Goal: Transaction & Acquisition: Purchase product/service

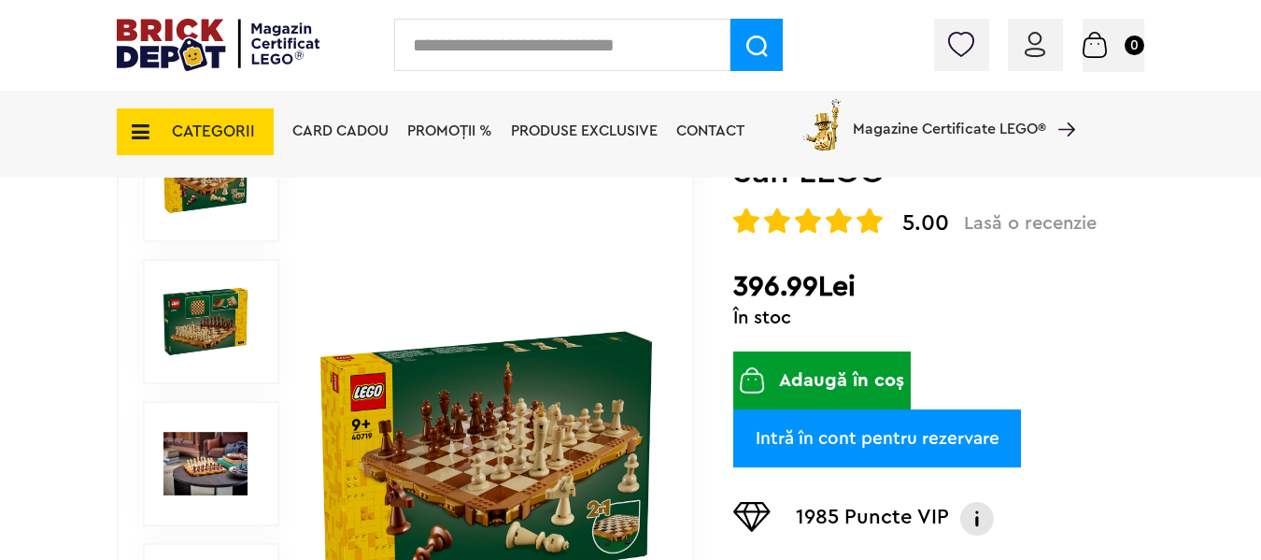
scroll to position [374, 0]
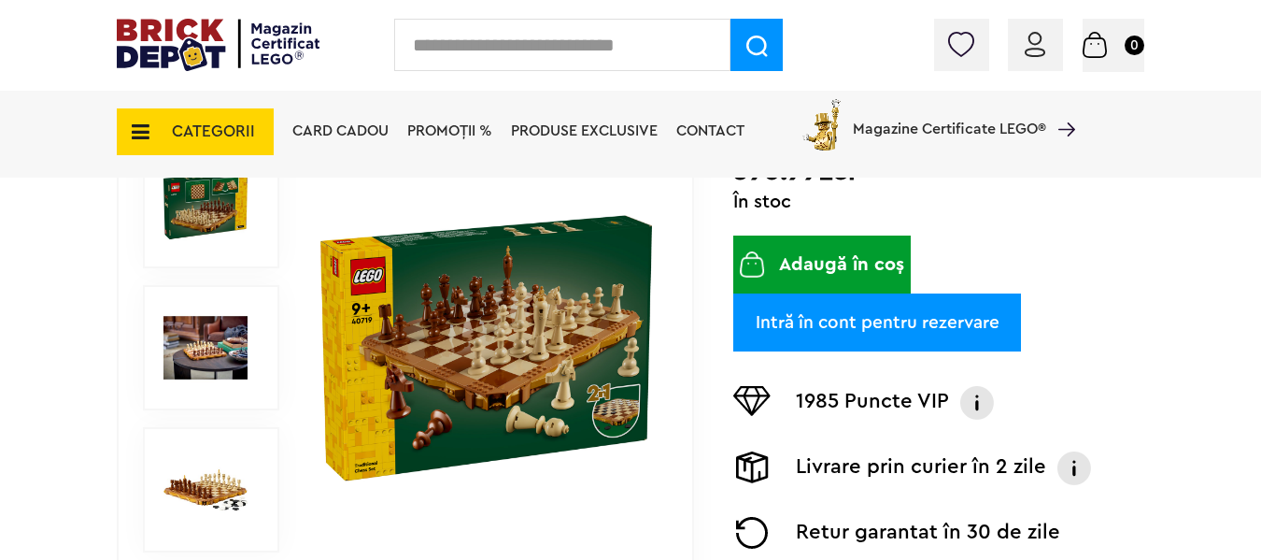
click at [213, 502] on img at bounding box center [206, 490] width 84 height 84
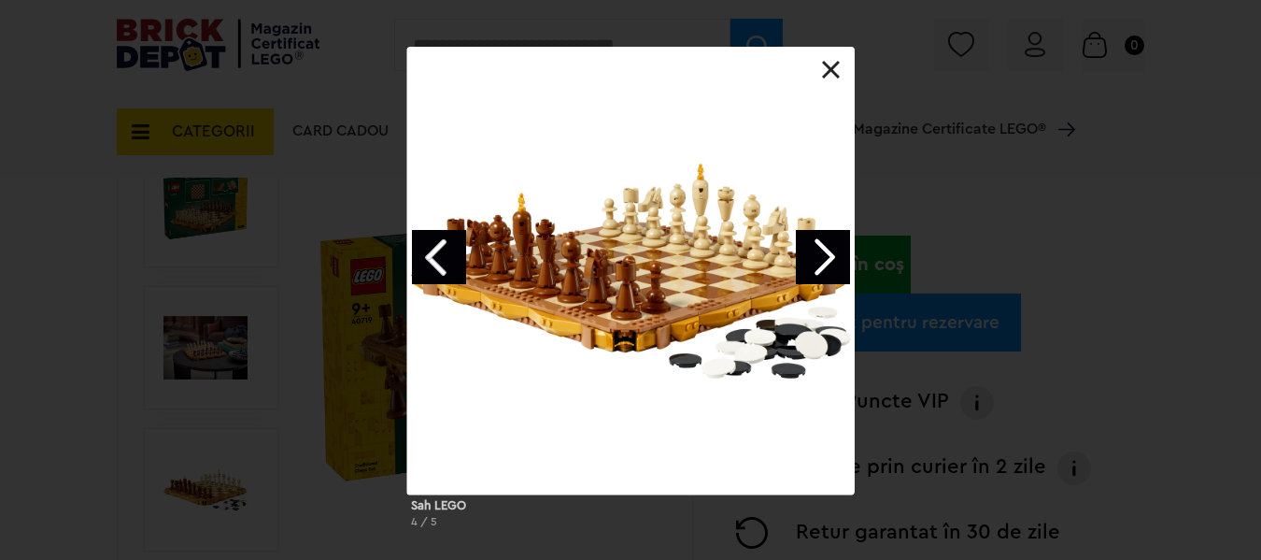
click at [818, 258] on link "Next image" at bounding box center [823, 257] width 54 height 54
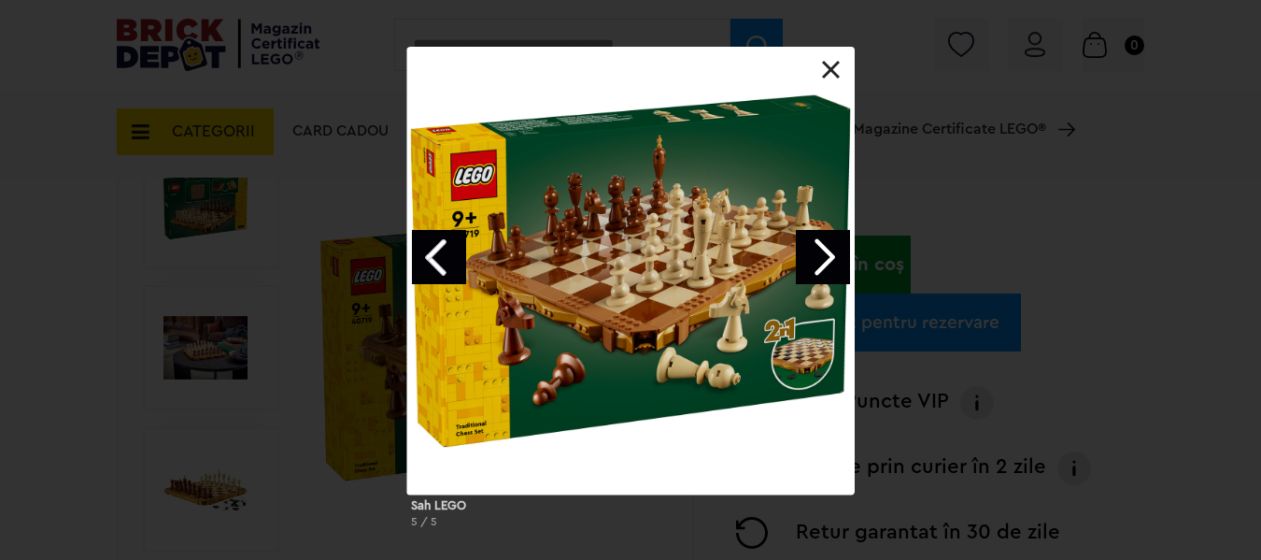
click at [835, 62] on link at bounding box center [831, 70] width 19 height 19
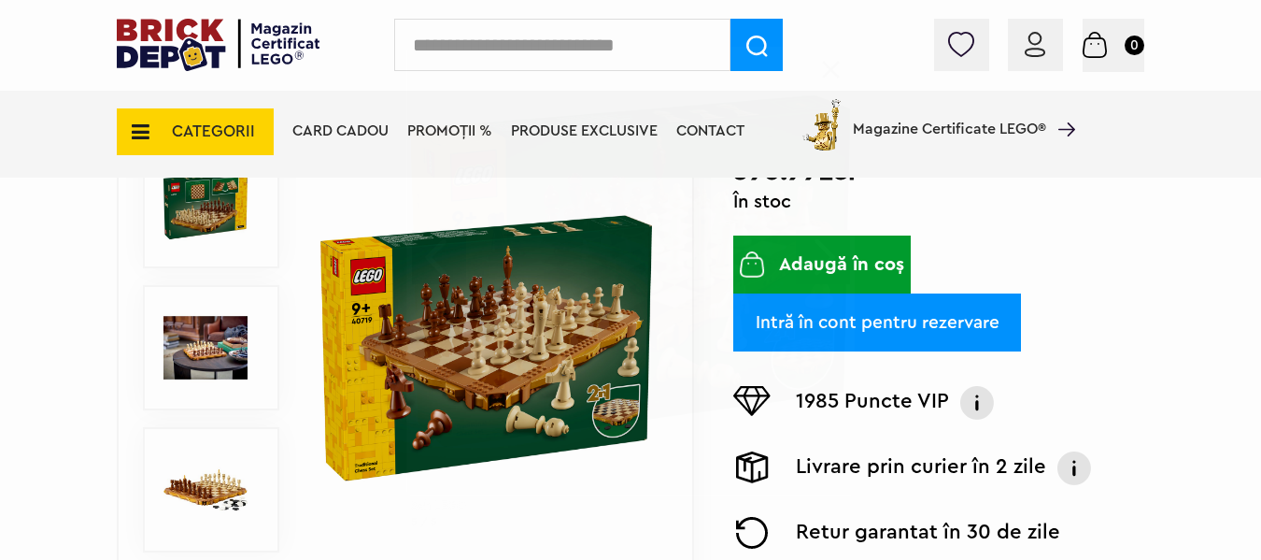
scroll to position [0, 0]
